Goal: Information Seeking & Learning: Learn about a topic

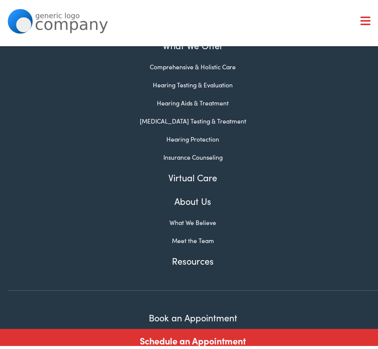
scroll to position [86, 0]
click at [221, 67] on link "Comprehensive & Holistic Care" at bounding box center [193, 62] width 370 height 9
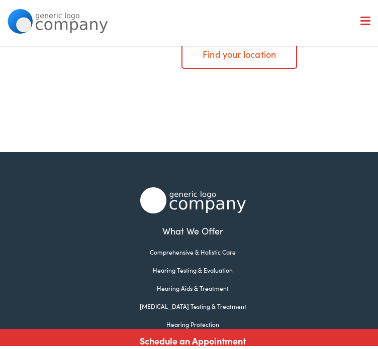
scroll to position [1758, 0]
